Goal: Task Accomplishment & Management: Manage account settings

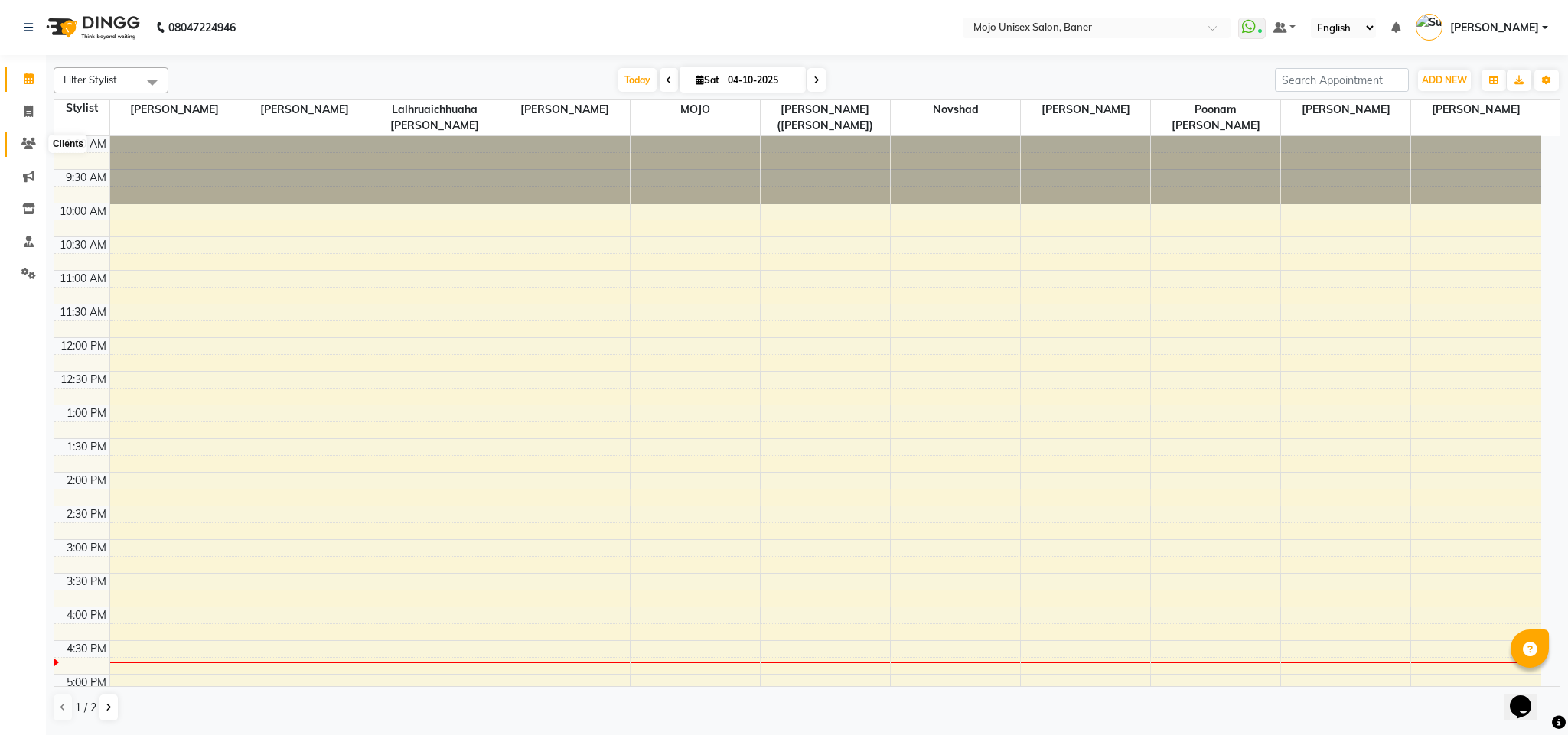
click at [30, 138] on icon at bounding box center [29, 144] width 14 height 11
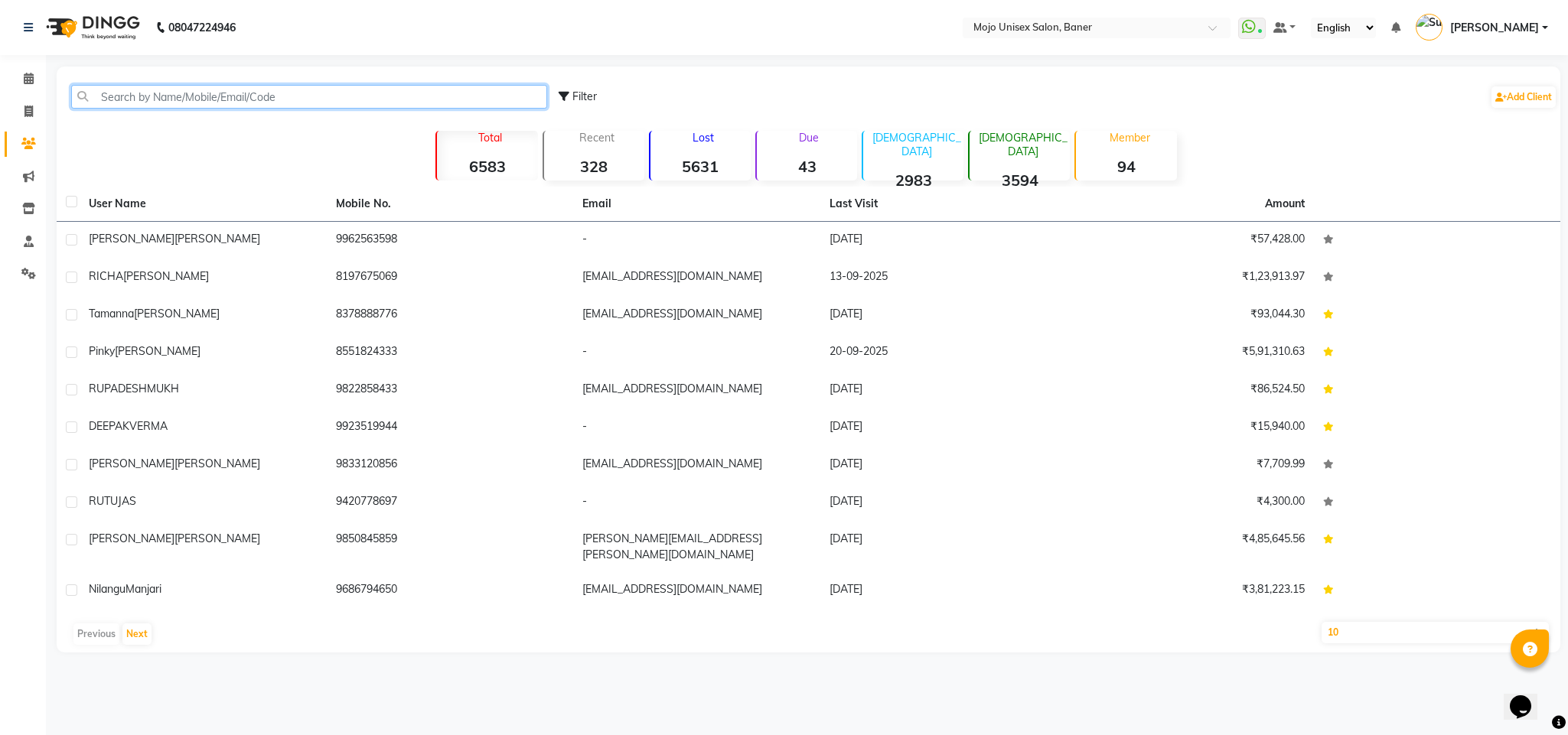
click at [228, 93] on input "text" at bounding box center [309, 97] width 476 height 24
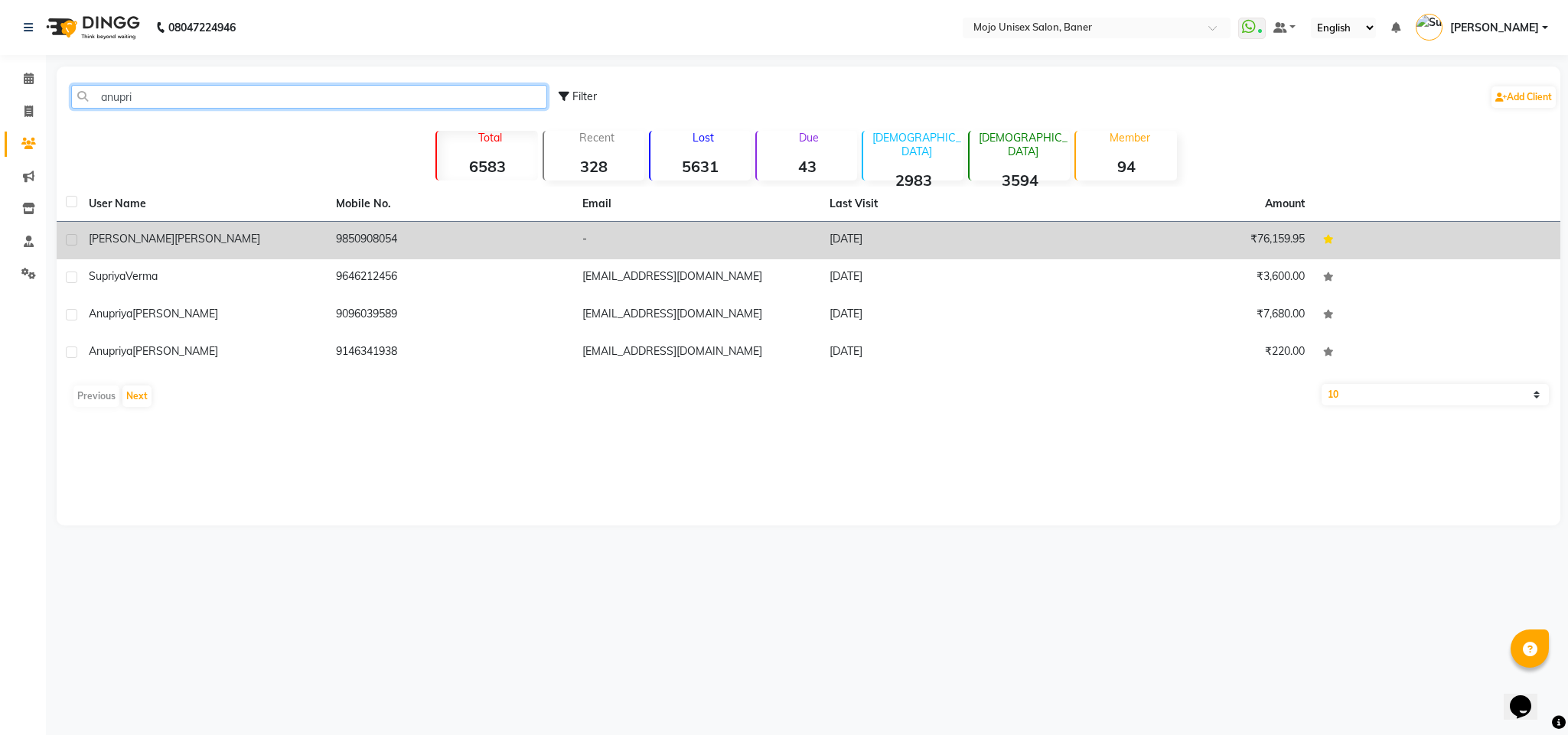
type input "anupri"
click at [145, 252] on td "[PERSON_NAME]" at bounding box center [203, 240] width 247 height 37
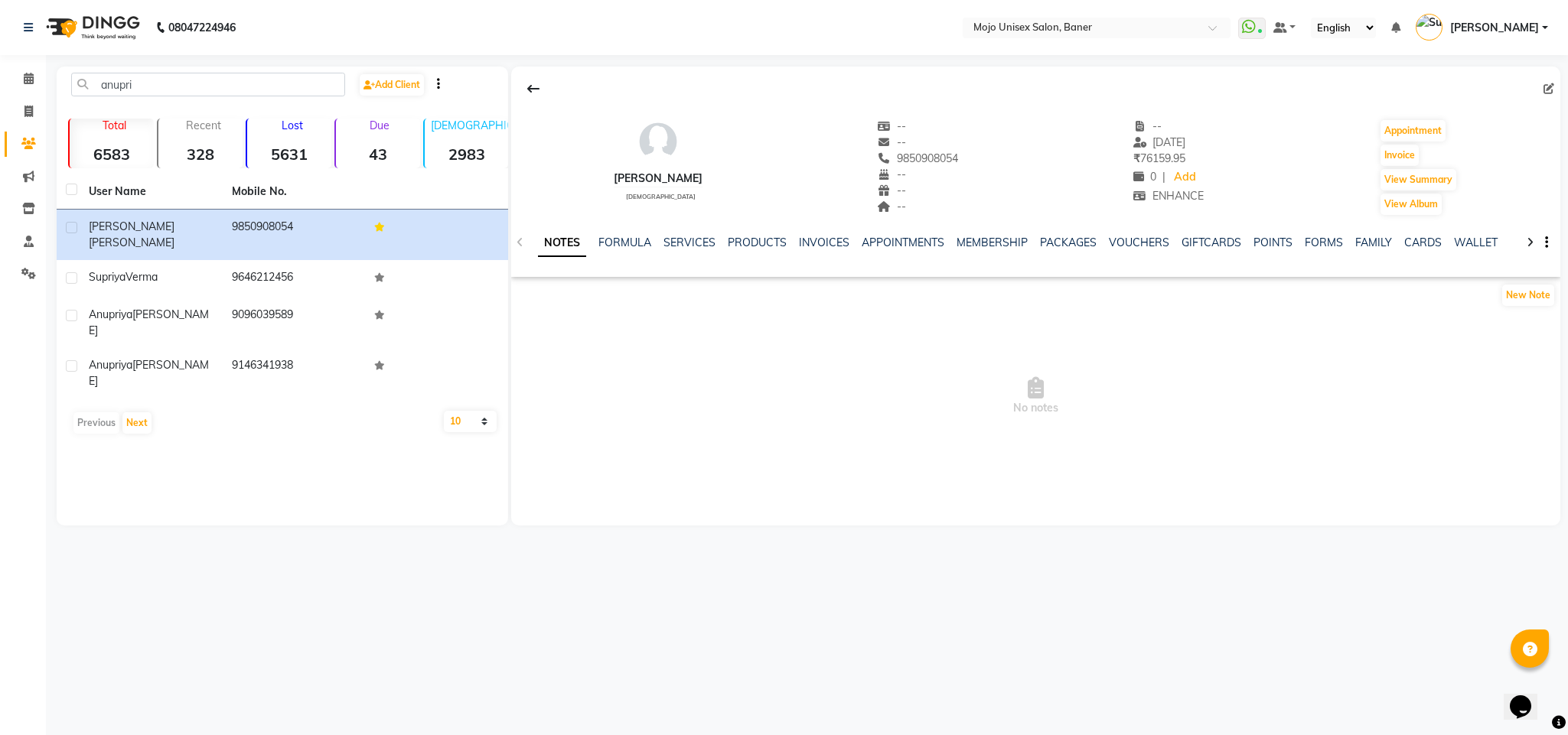
click at [669, 232] on div "NOTES FORMULA SERVICES PRODUCTS INVOICES APPOINTMENTS MEMBERSHIP PACKAGES VOUCH…" at bounding box center [1037, 243] width 1050 height 53
click at [669, 239] on link "SERVICES" at bounding box center [690, 242] width 52 height 13
